Goal: Information Seeking & Learning: Learn about a topic

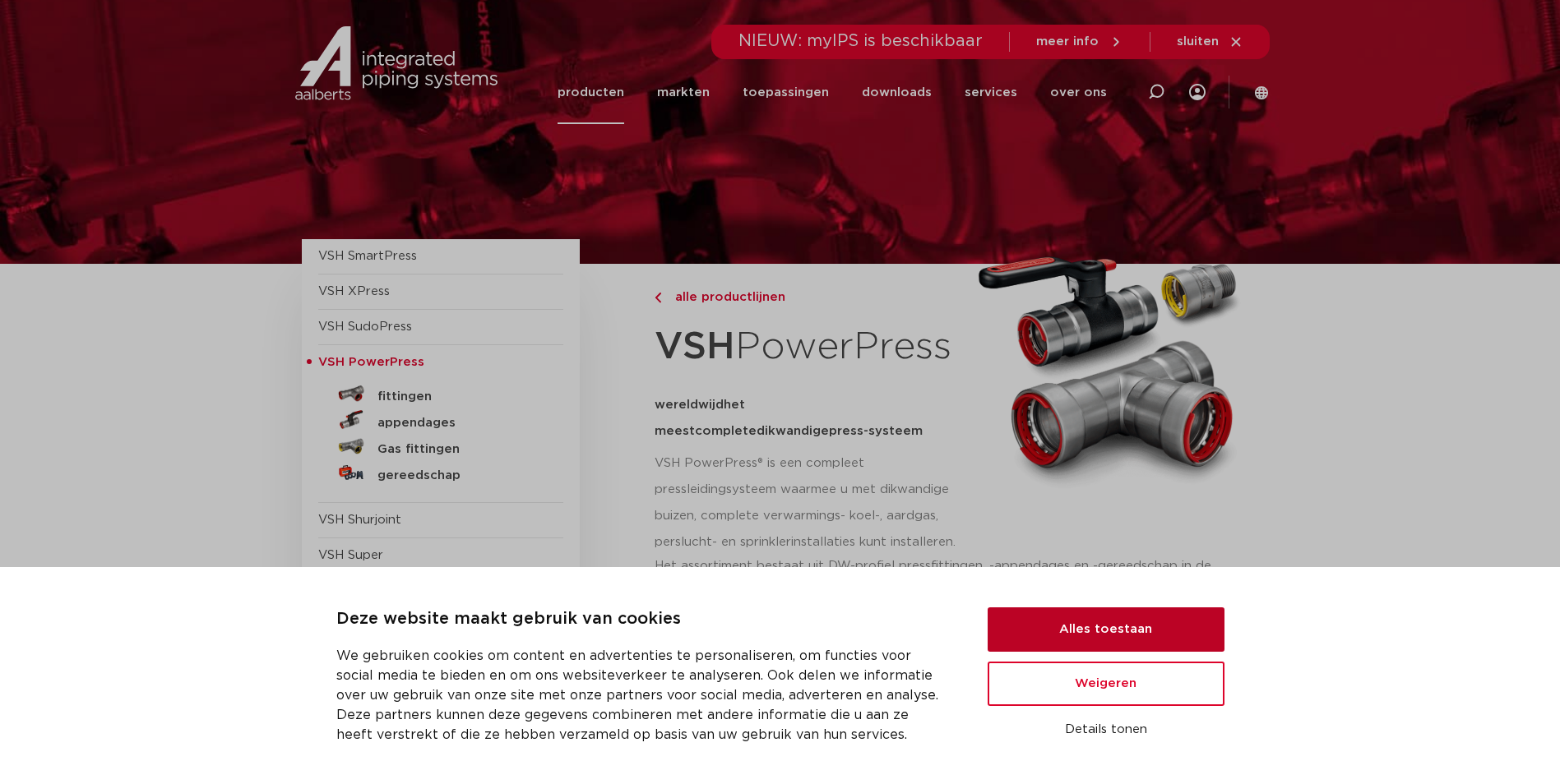
click at [1103, 641] on button "Alles toestaan" at bounding box center [1106, 630] width 237 height 45
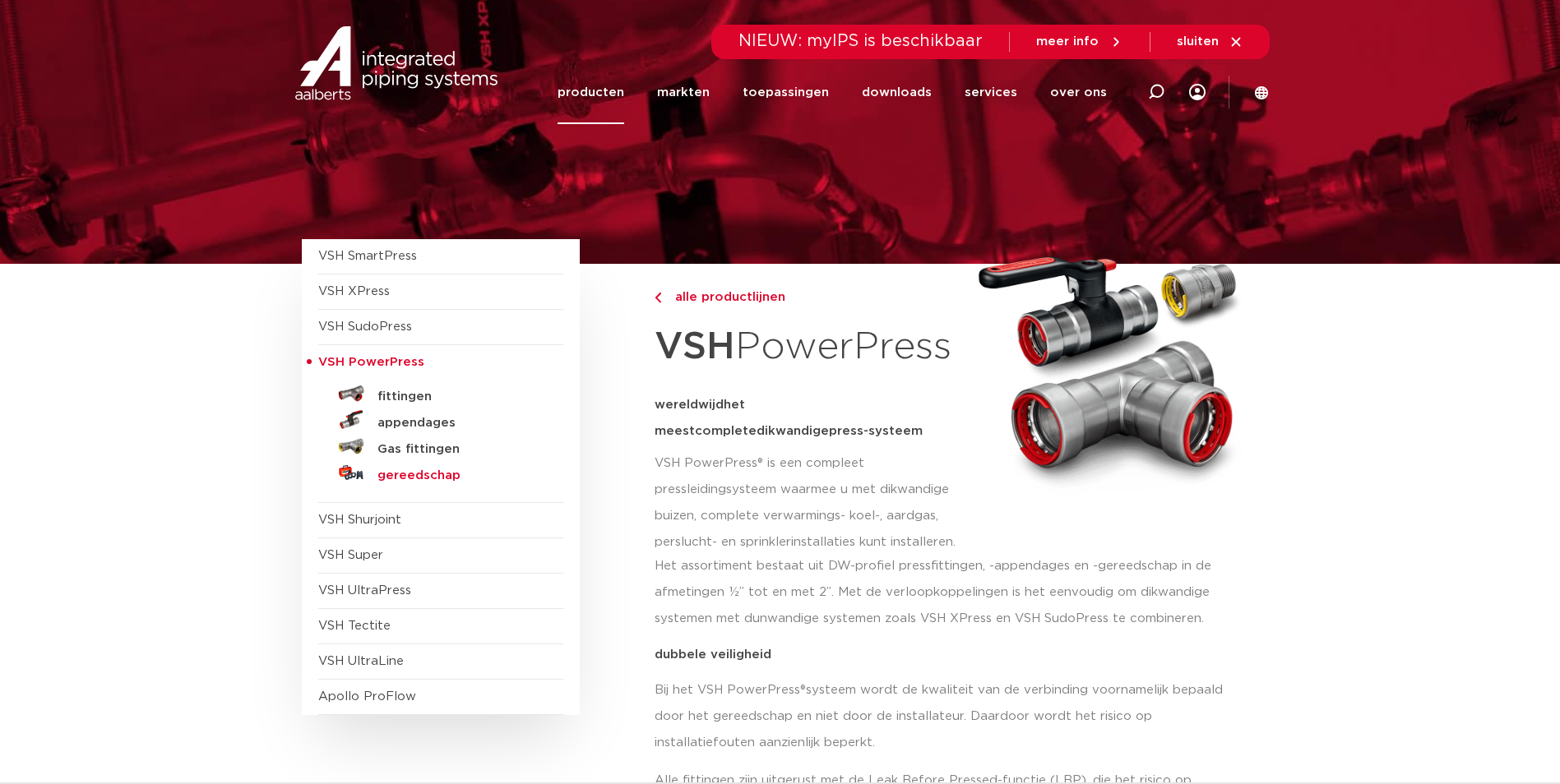
click at [456, 480] on h5 "gereedschap" at bounding box center [459, 476] width 163 height 15
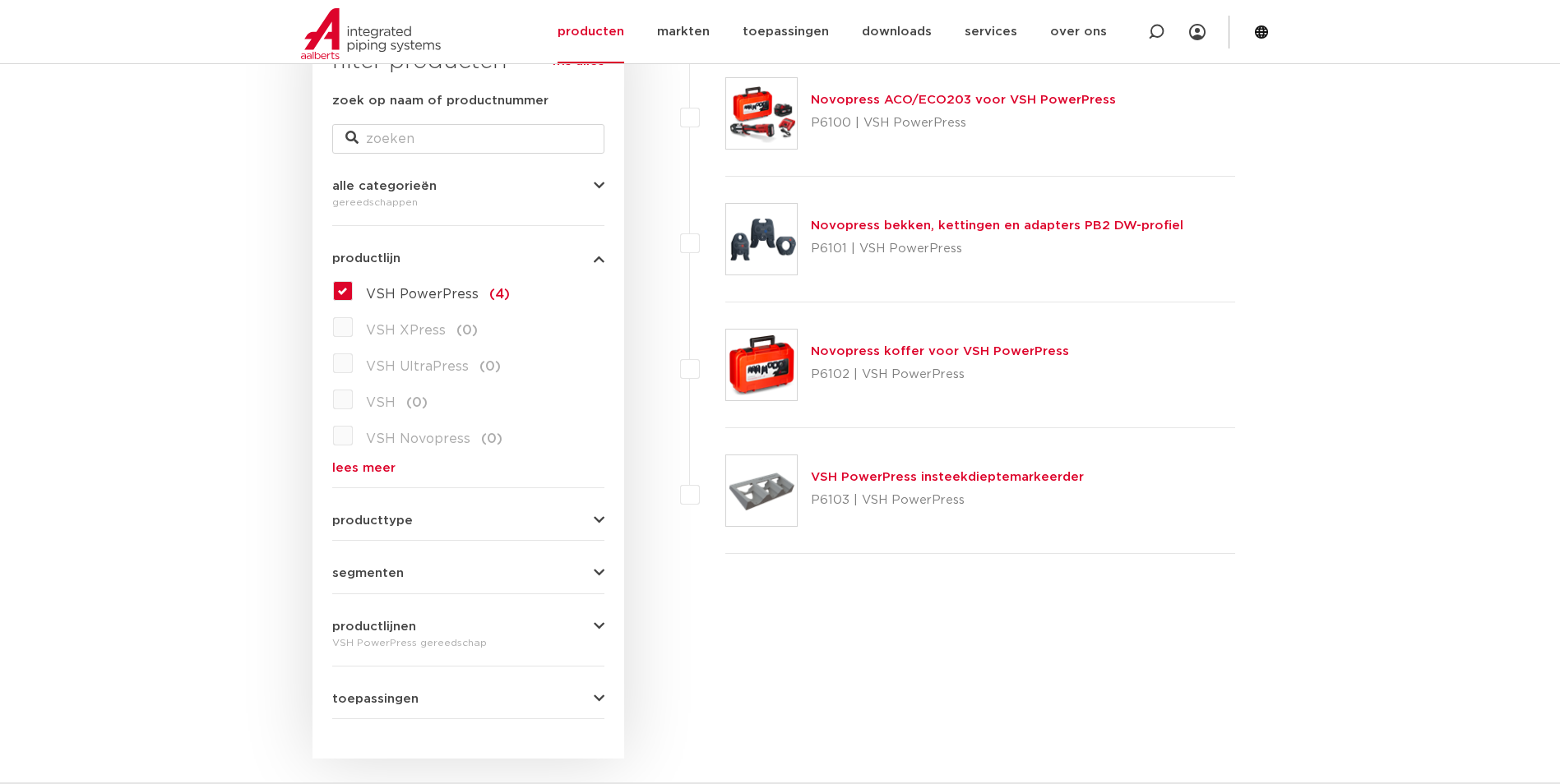
scroll to position [329, 0]
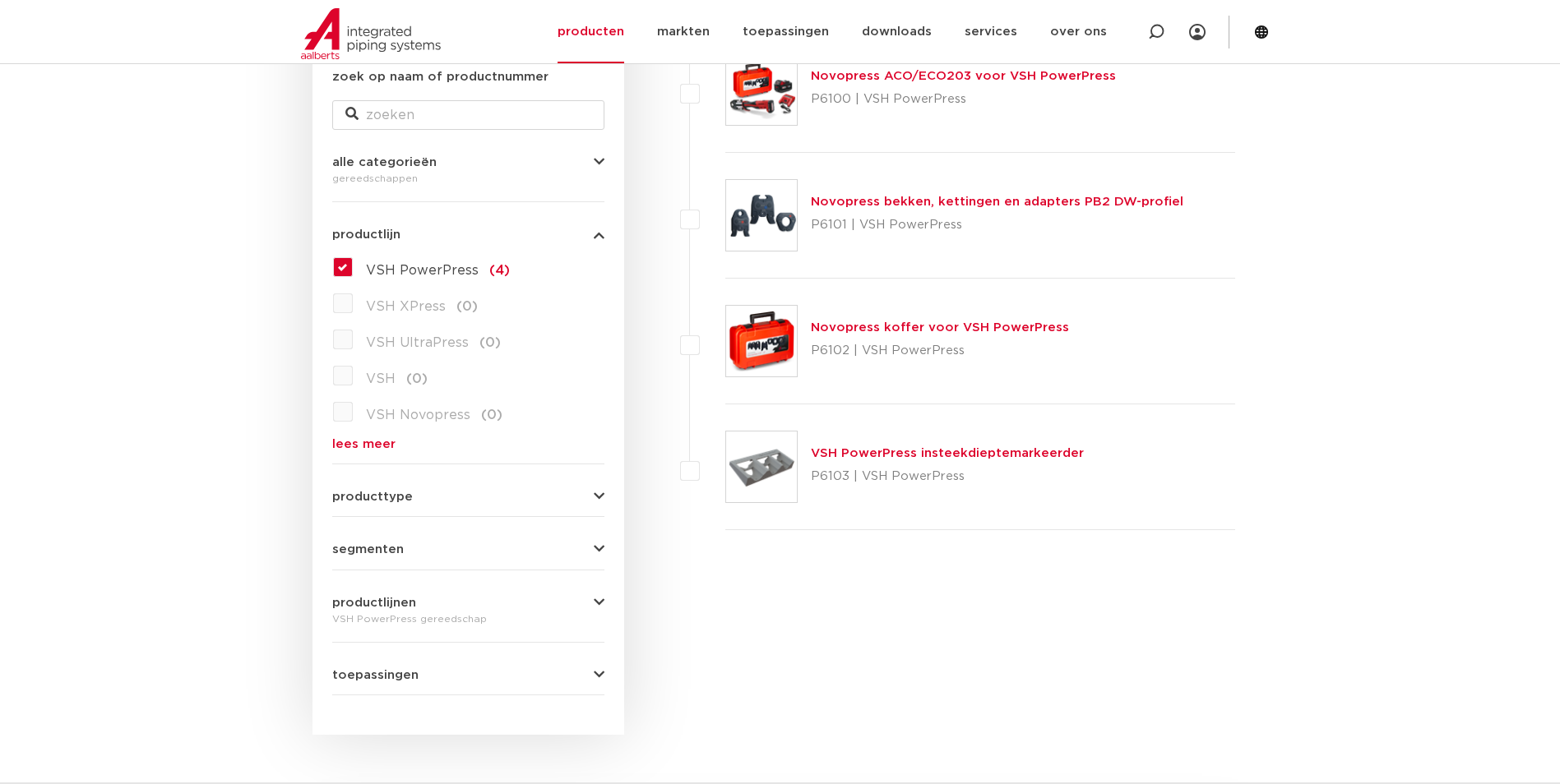
click at [1090, 205] on link "Novopress bekken, kettingen en adapters PB2 DW-profiel" at bounding box center [997, 201] width 373 height 12
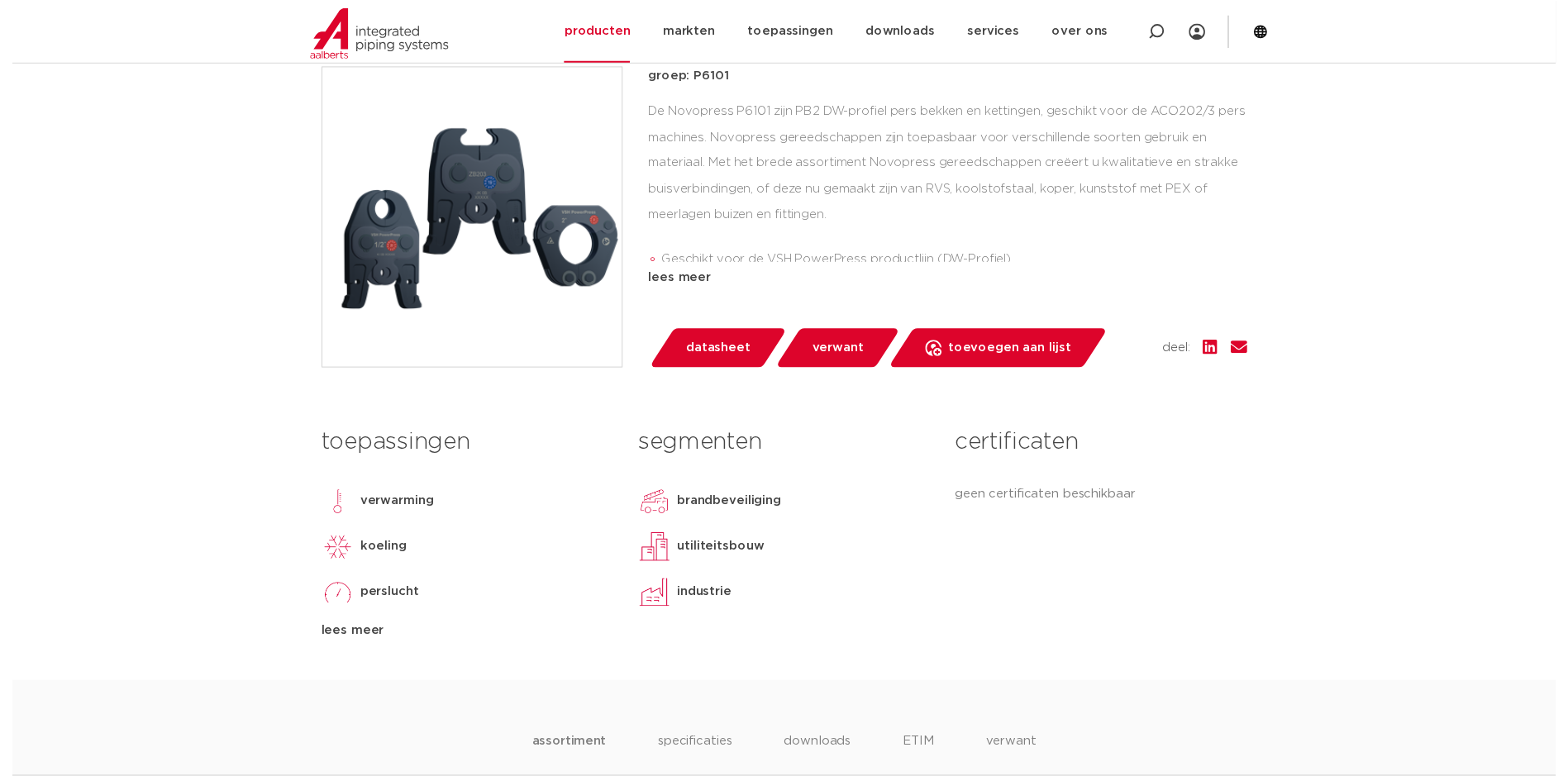
scroll to position [413, 0]
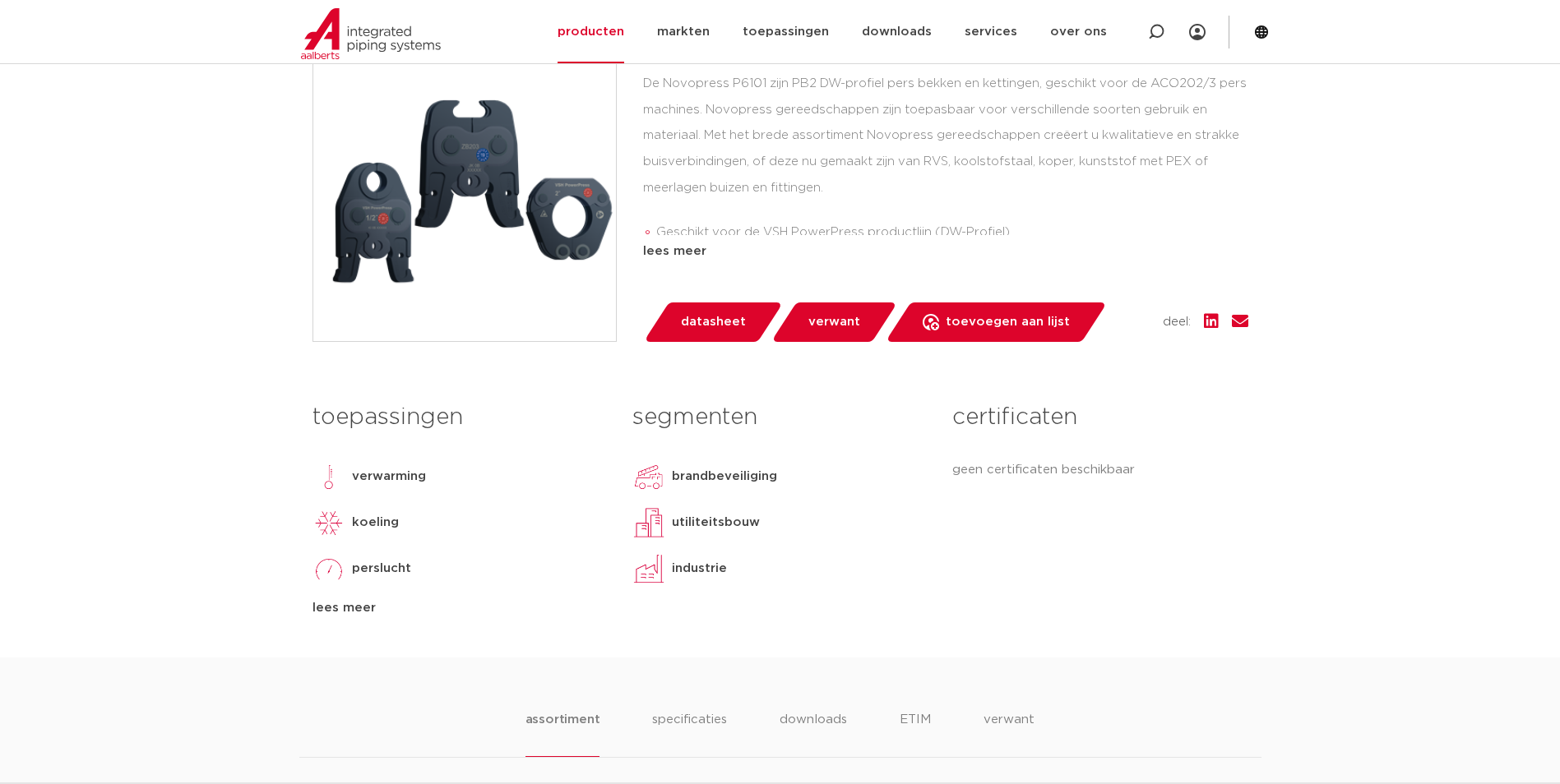
click at [717, 336] on link "datasheet" at bounding box center [713, 322] width 140 height 39
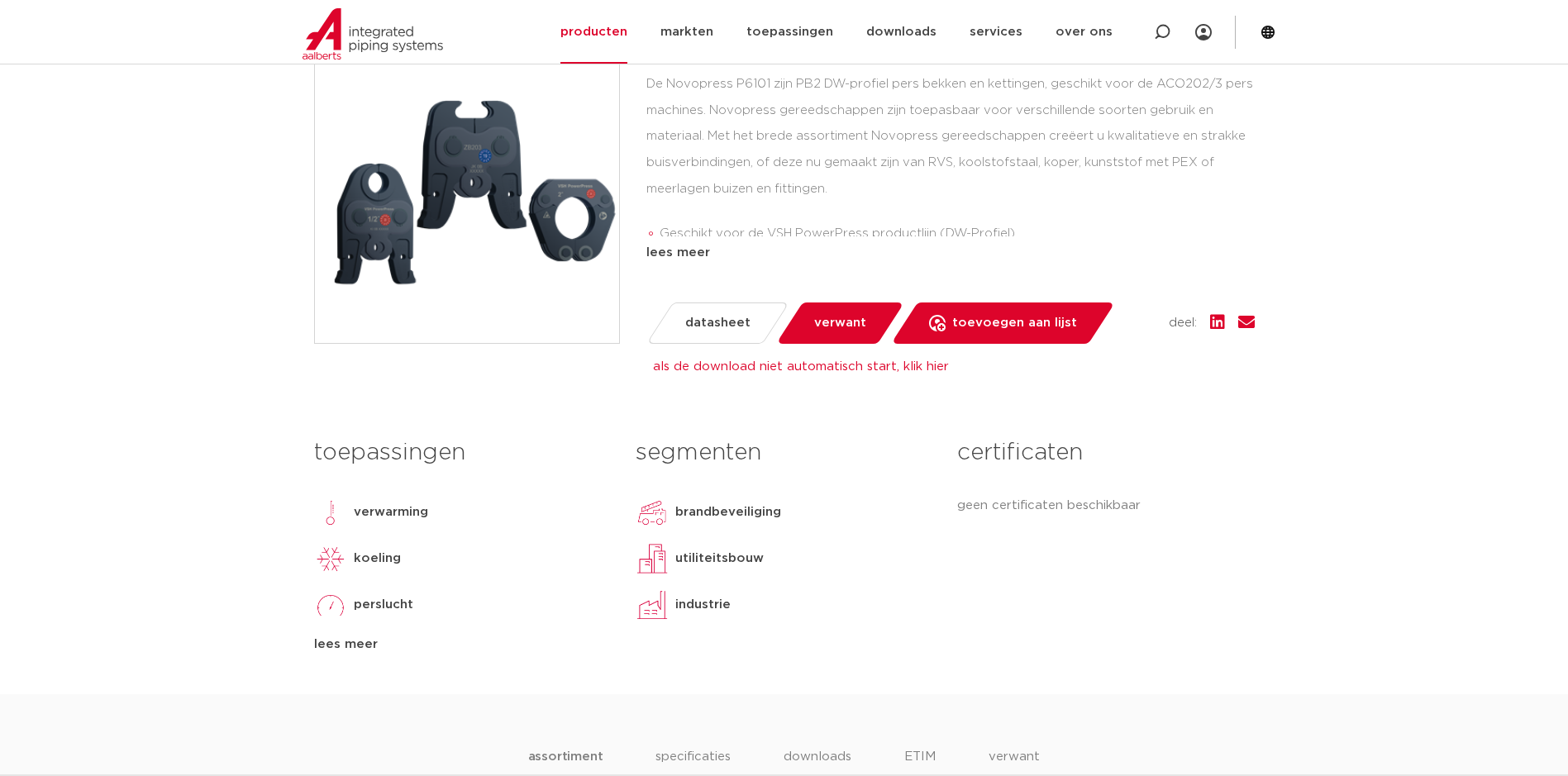
click at [696, 251] on div "lees meer" at bounding box center [951, 253] width 608 height 20
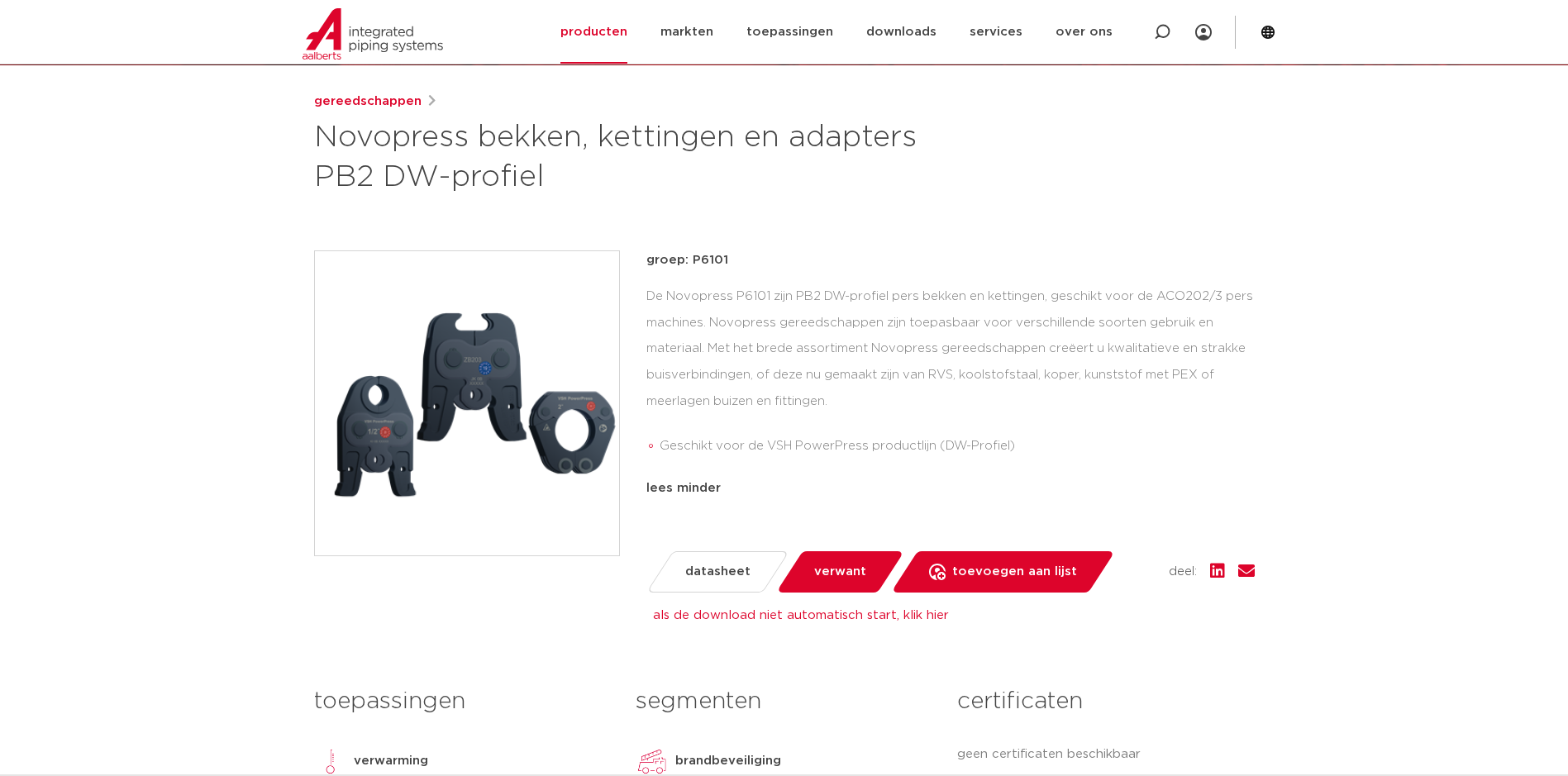
scroll to position [0, 0]
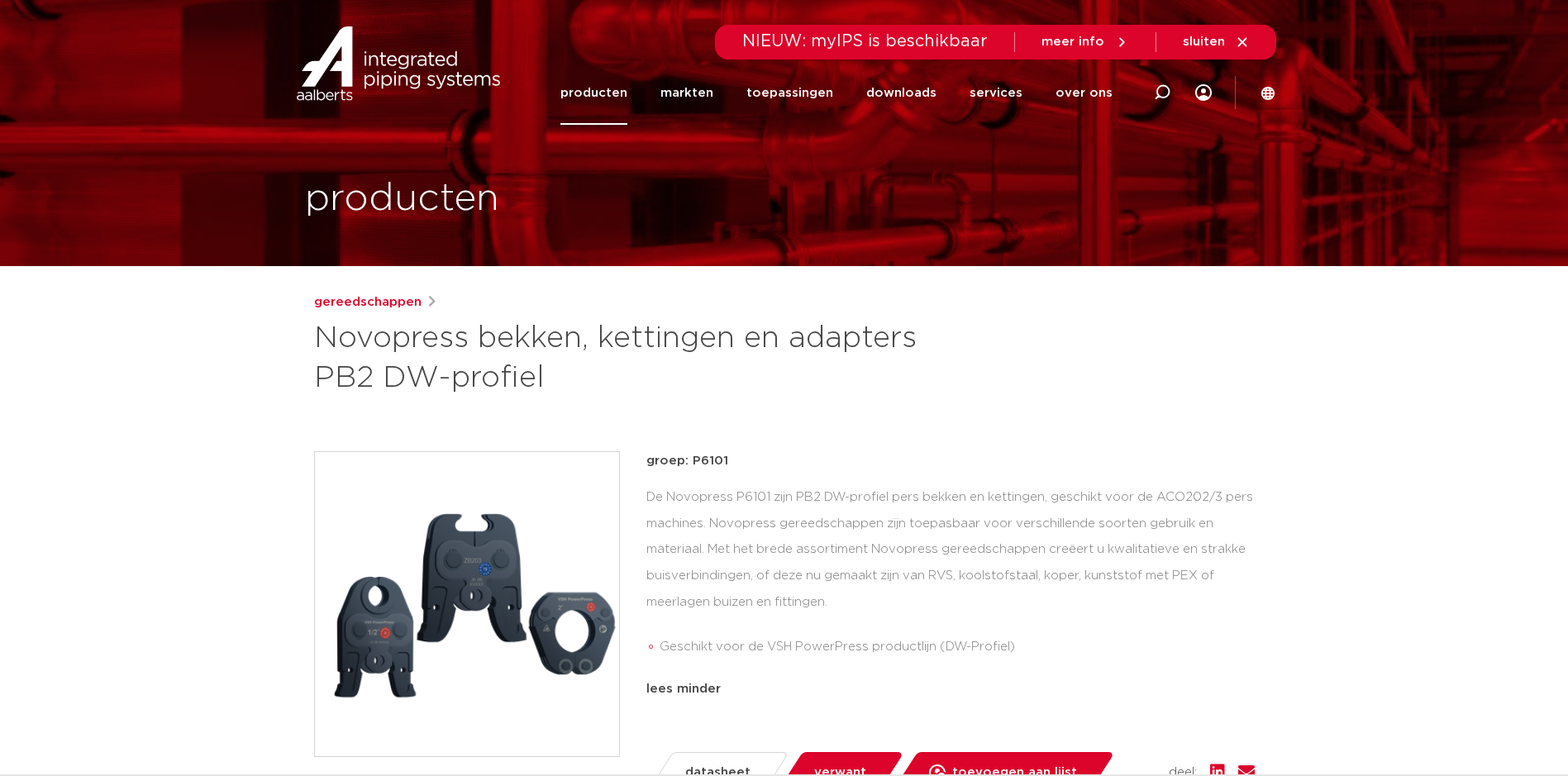
click at [388, 629] on img at bounding box center [467, 603] width 304 height 304
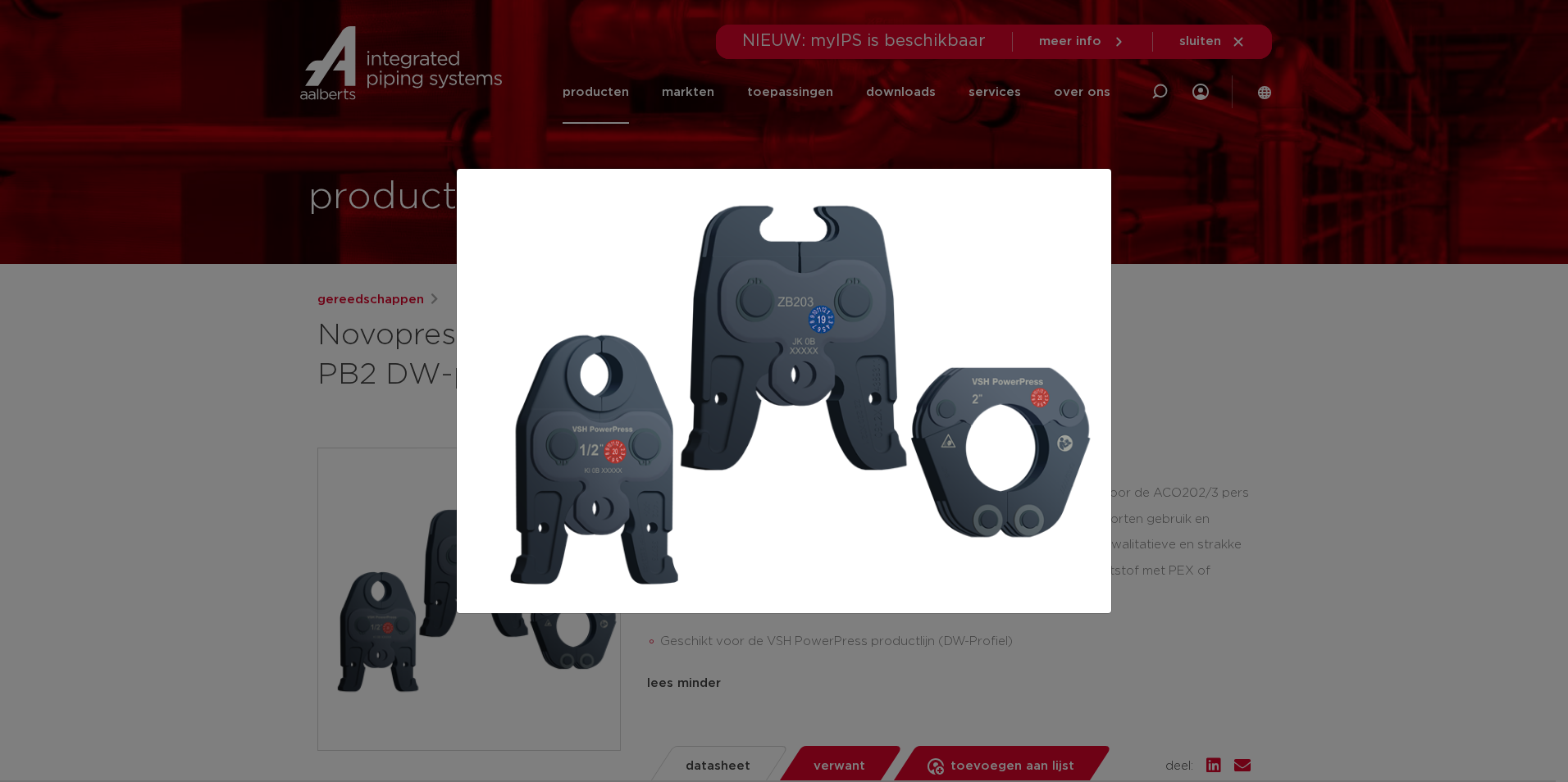
click at [1428, 450] on div at bounding box center [784, 391] width 1568 height 782
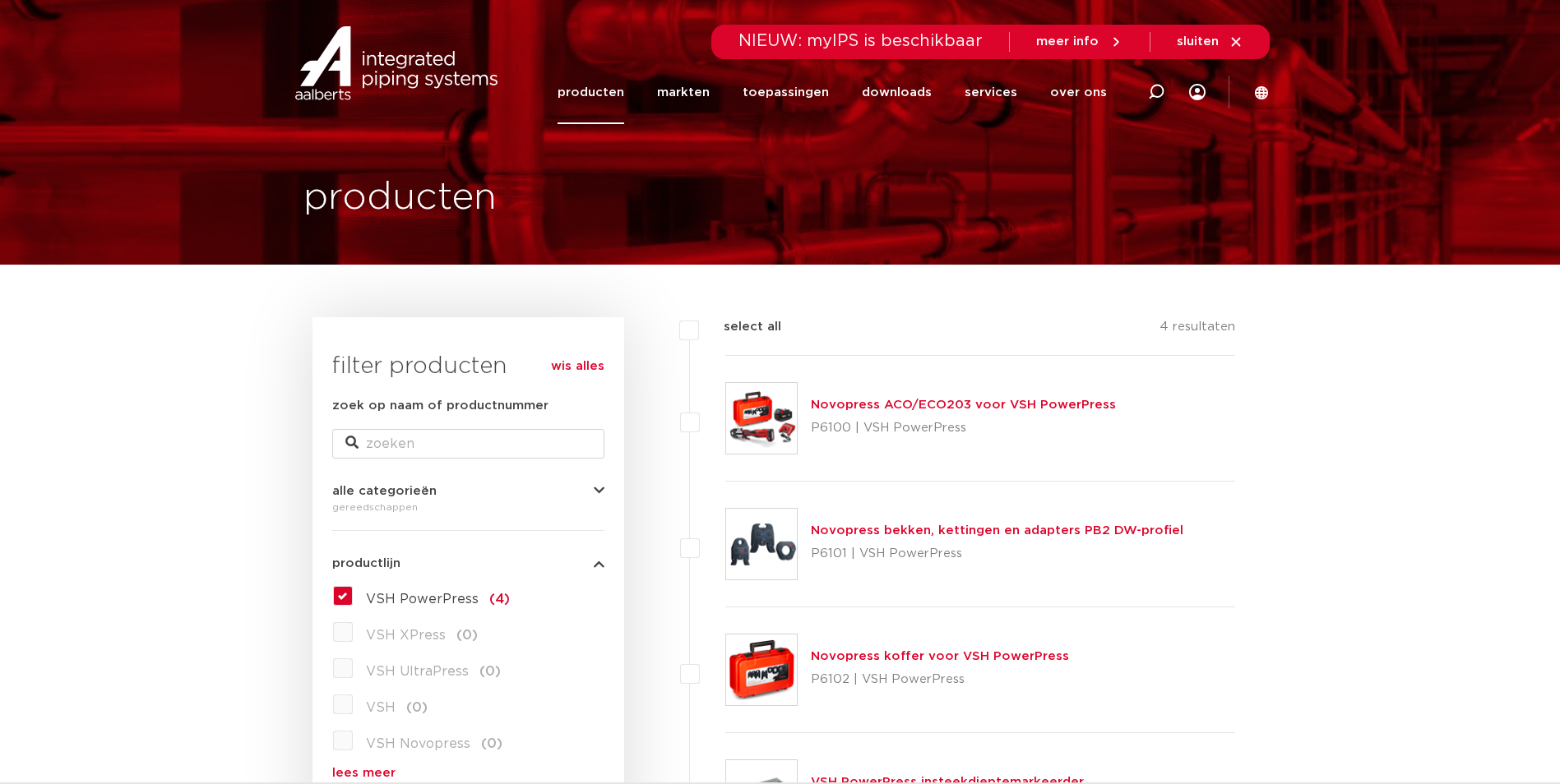
scroll to position [329, 0]
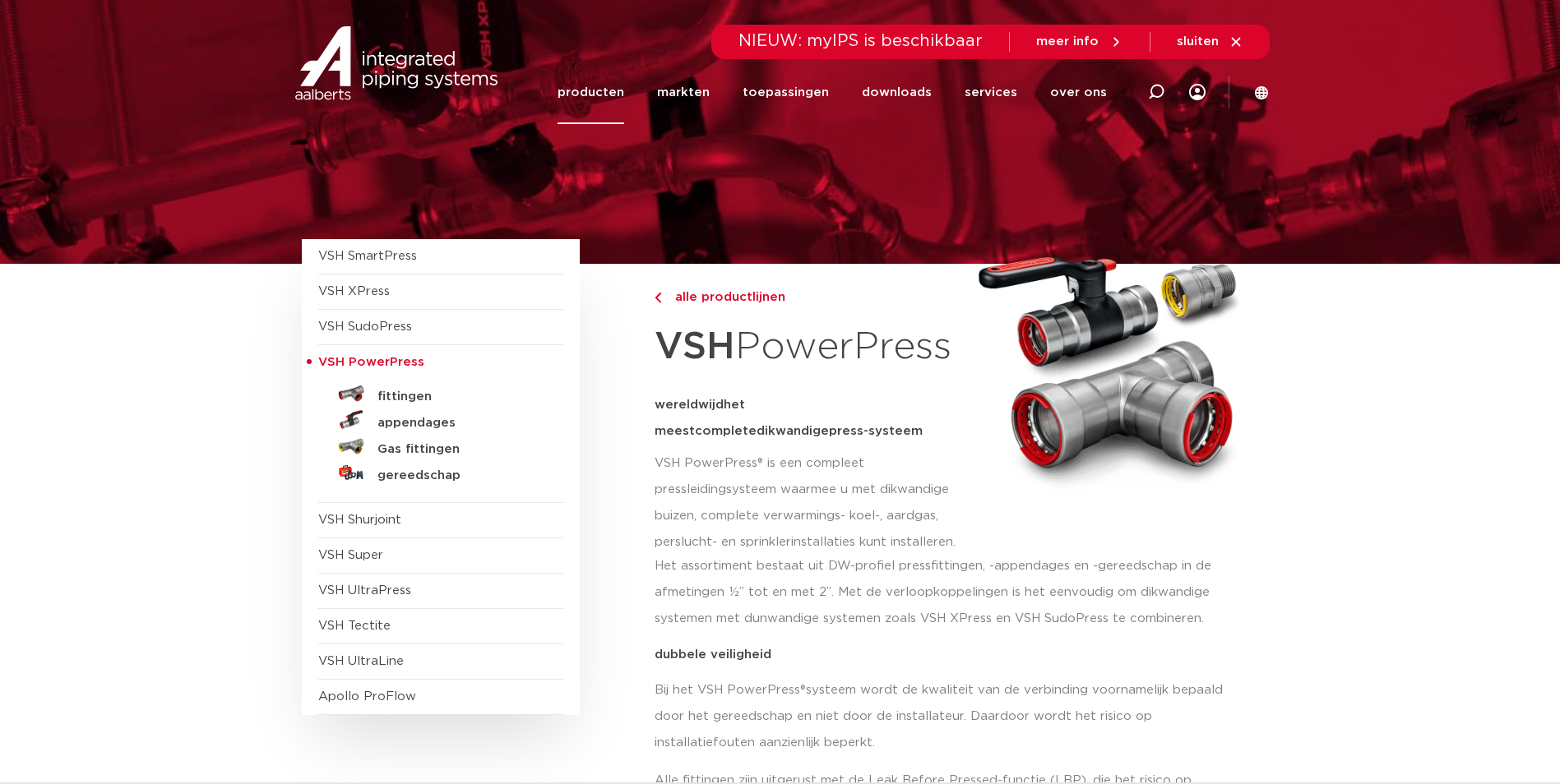
click at [1273, 90] on section "Zoeken NIEUW: myIPS is beschikbaar meer info sluiten producten markten toepassi…" at bounding box center [780, 62] width 1560 height 125
click at [1267, 91] on icon at bounding box center [1261, 93] width 15 height 15
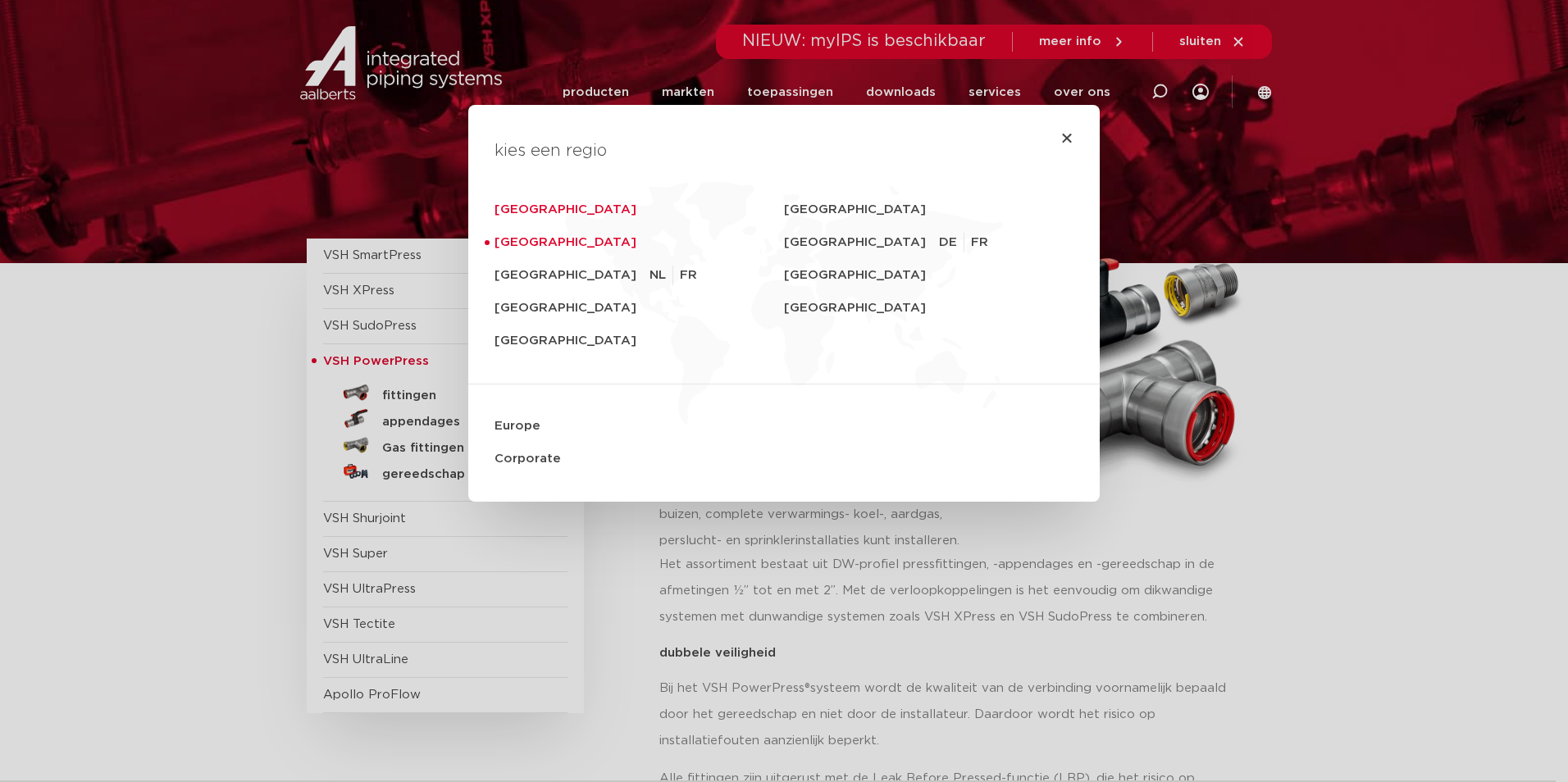
click at [543, 209] on link "Deutschland" at bounding box center [640, 210] width 290 height 33
